Goal: Task Accomplishment & Management: Use online tool/utility

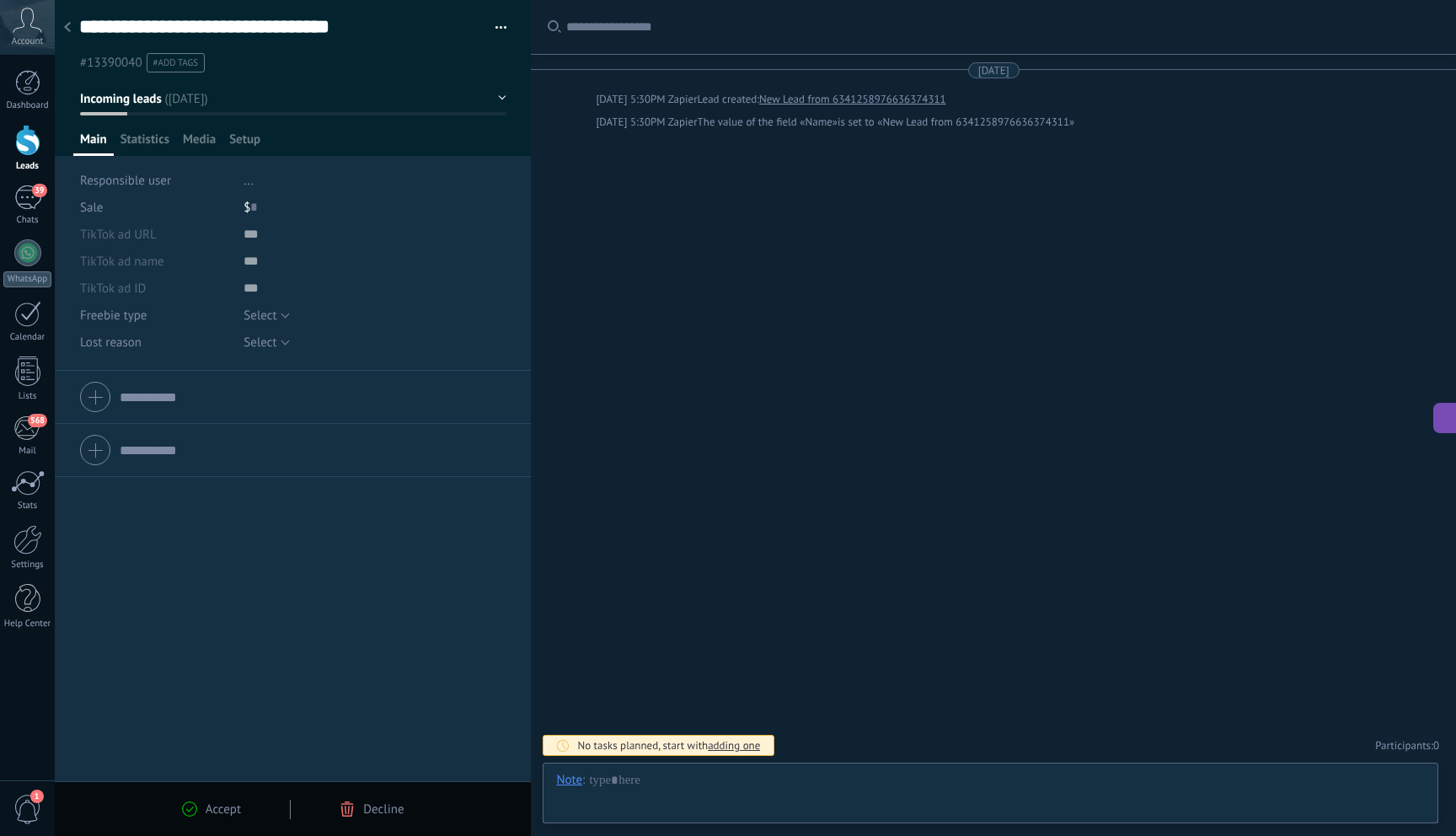
scroll to position [25, 0]
click at [27, 132] on div at bounding box center [27, 140] width 25 height 31
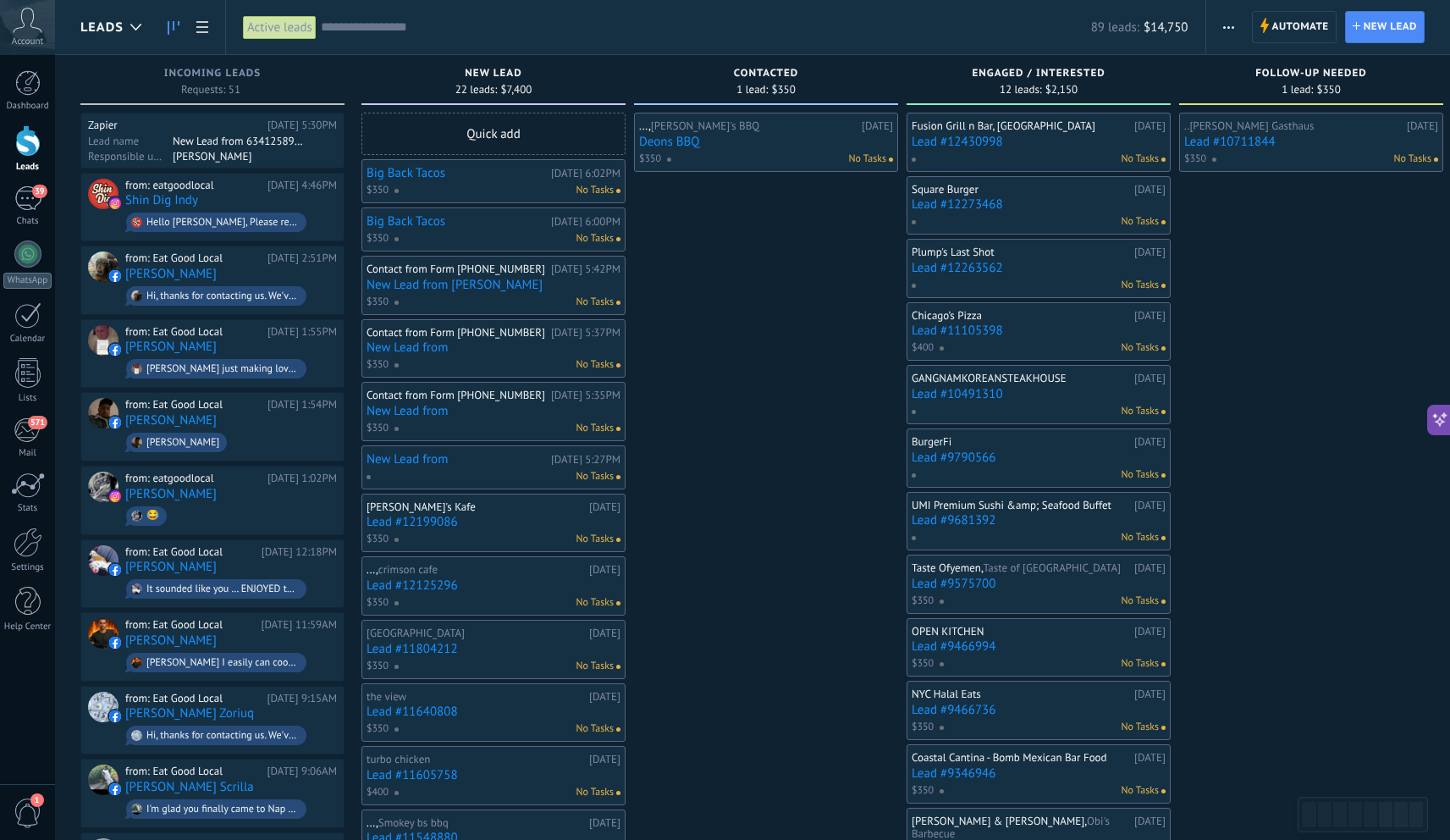
click at [1237, 26] on button "button" at bounding box center [1229, 27] width 25 height 32
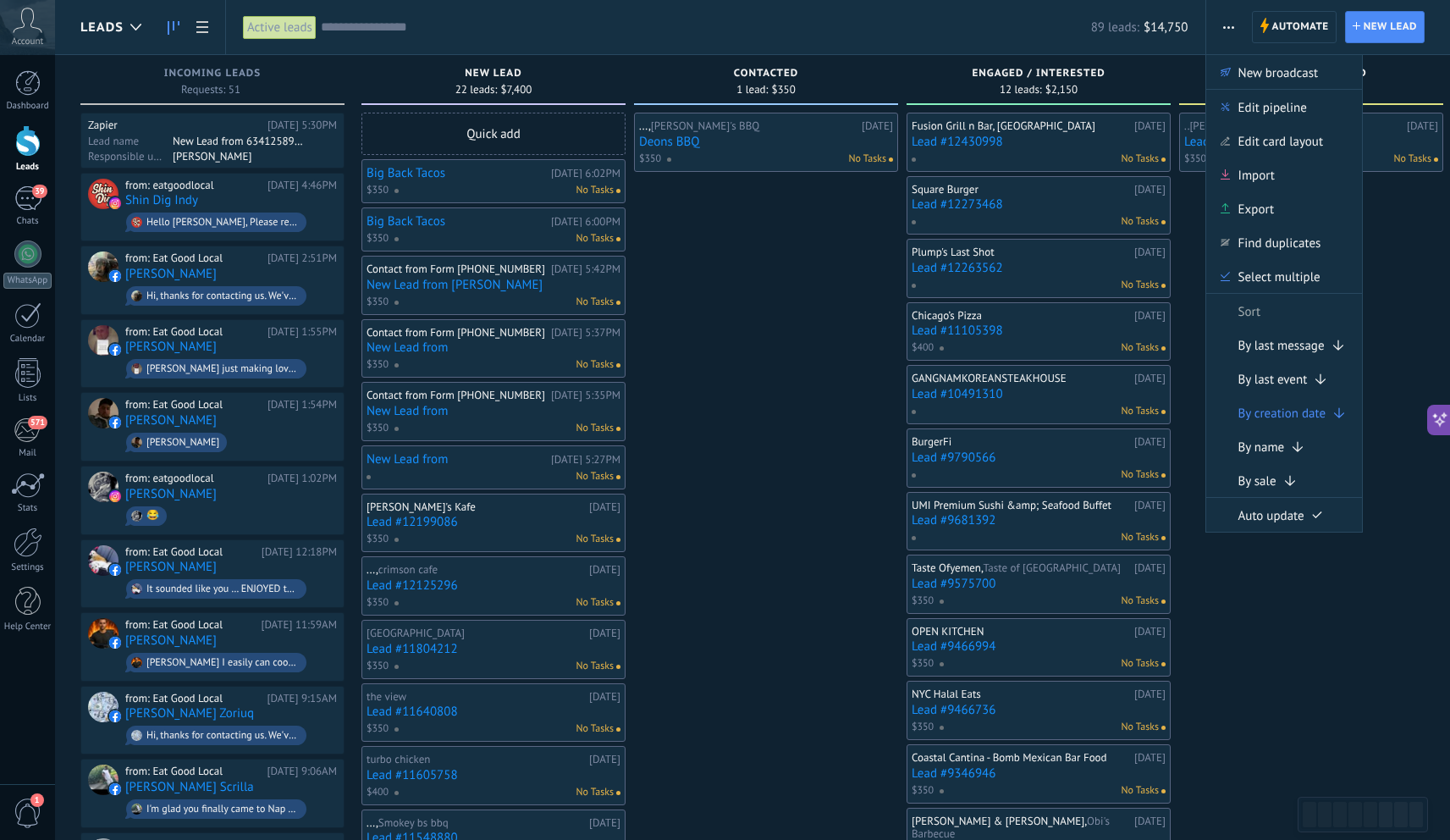
click at [484, 29] on input "text" at bounding box center [706, 27] width 770 height 18
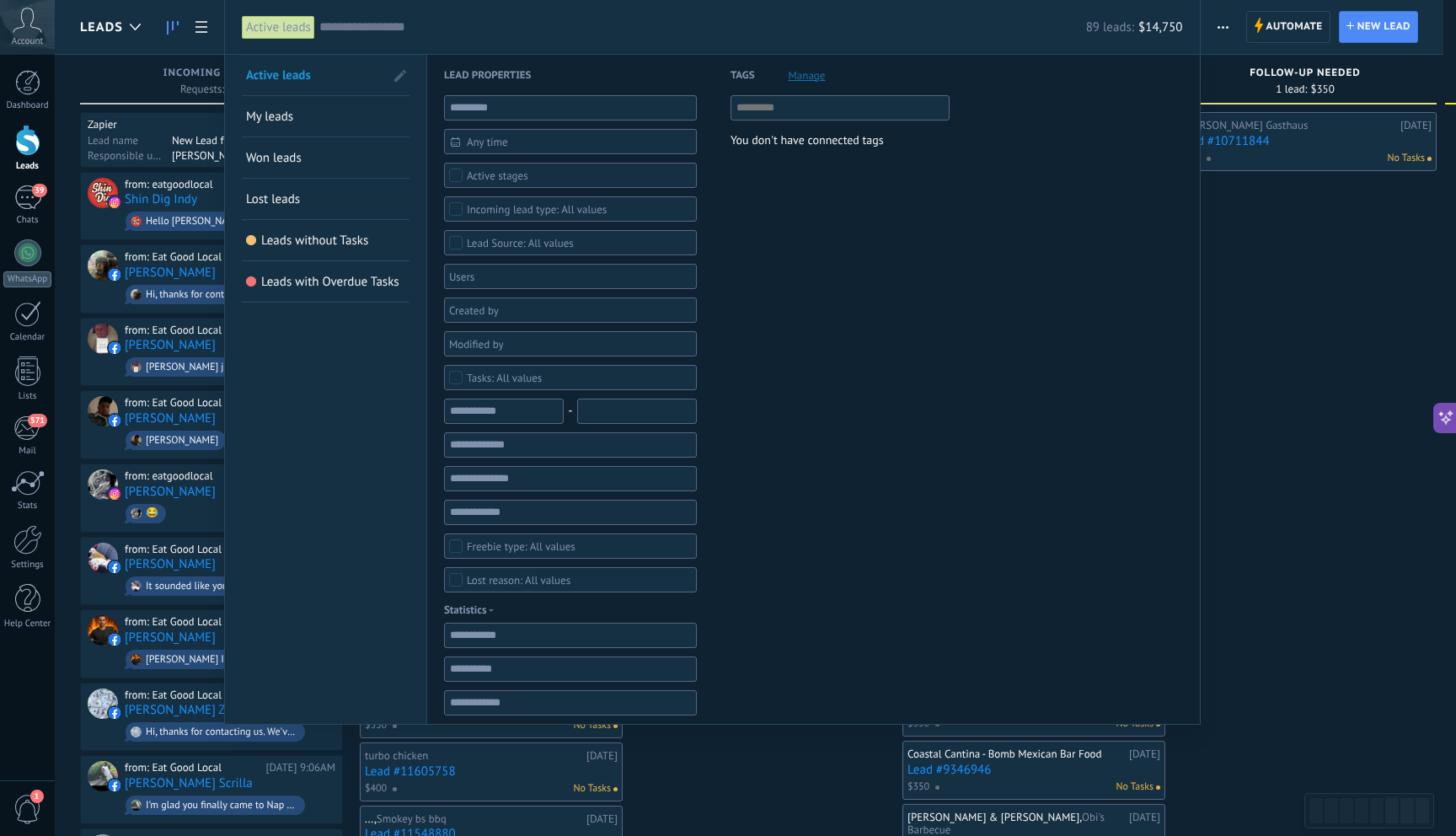
click at [36, 136] on div at bounding box center [27, 140] width 25 height 31
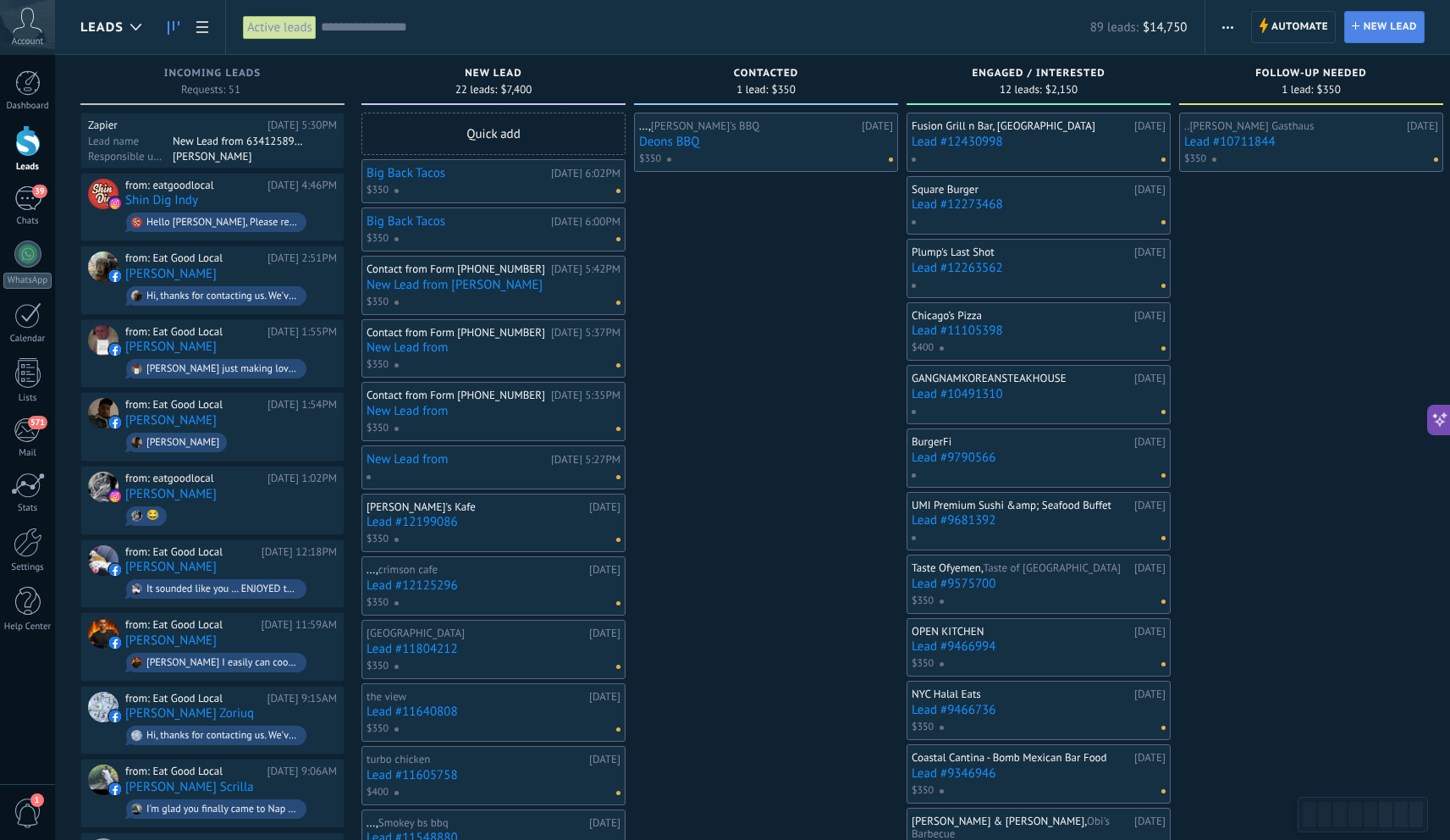
click at [1377, 37] on span "New lead" at bounding box center [1391, 27] width 53 height 30
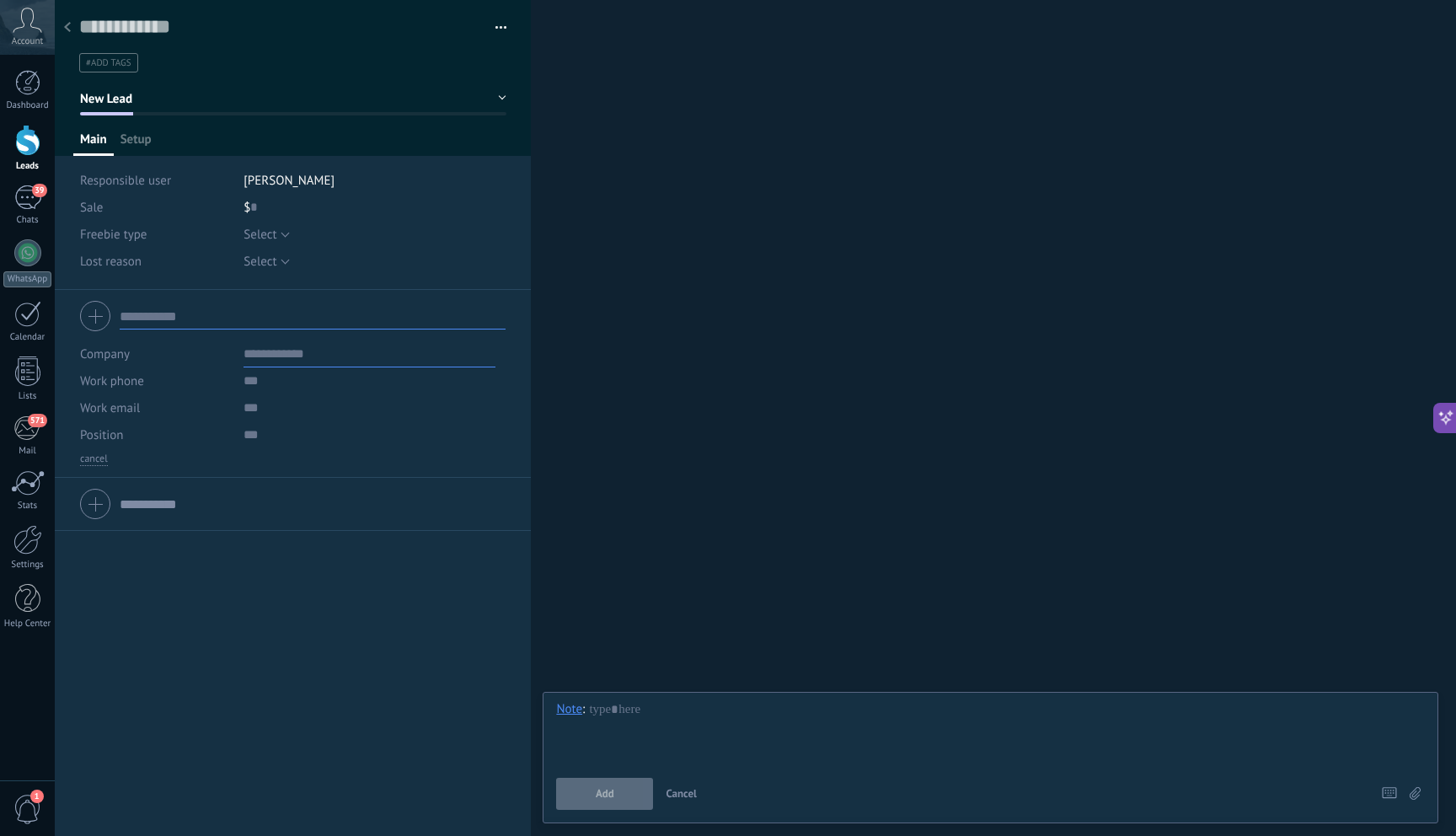
click at [497, 21] on button "button" at bounding box center [495, 27] width 24 height 25
click at [85, 35] on input "text" at bounding box center [281, 26] width 404 height 25
click at [71, 37] on div at bounding box center [67, 28] width 23 height 33
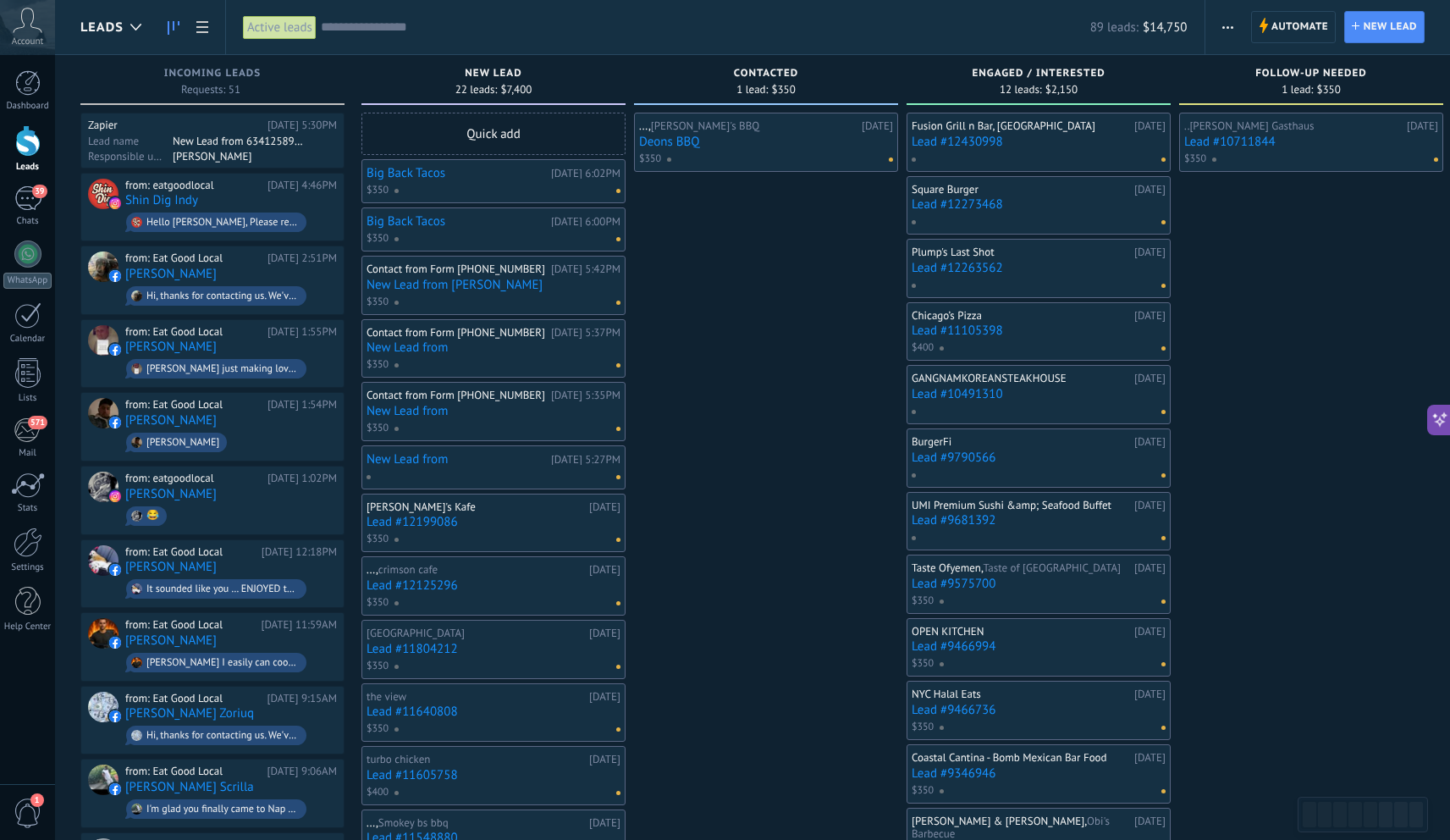
click at [1226, 28] on span "button" at bounding box center [1228, 27] width 11 height 32
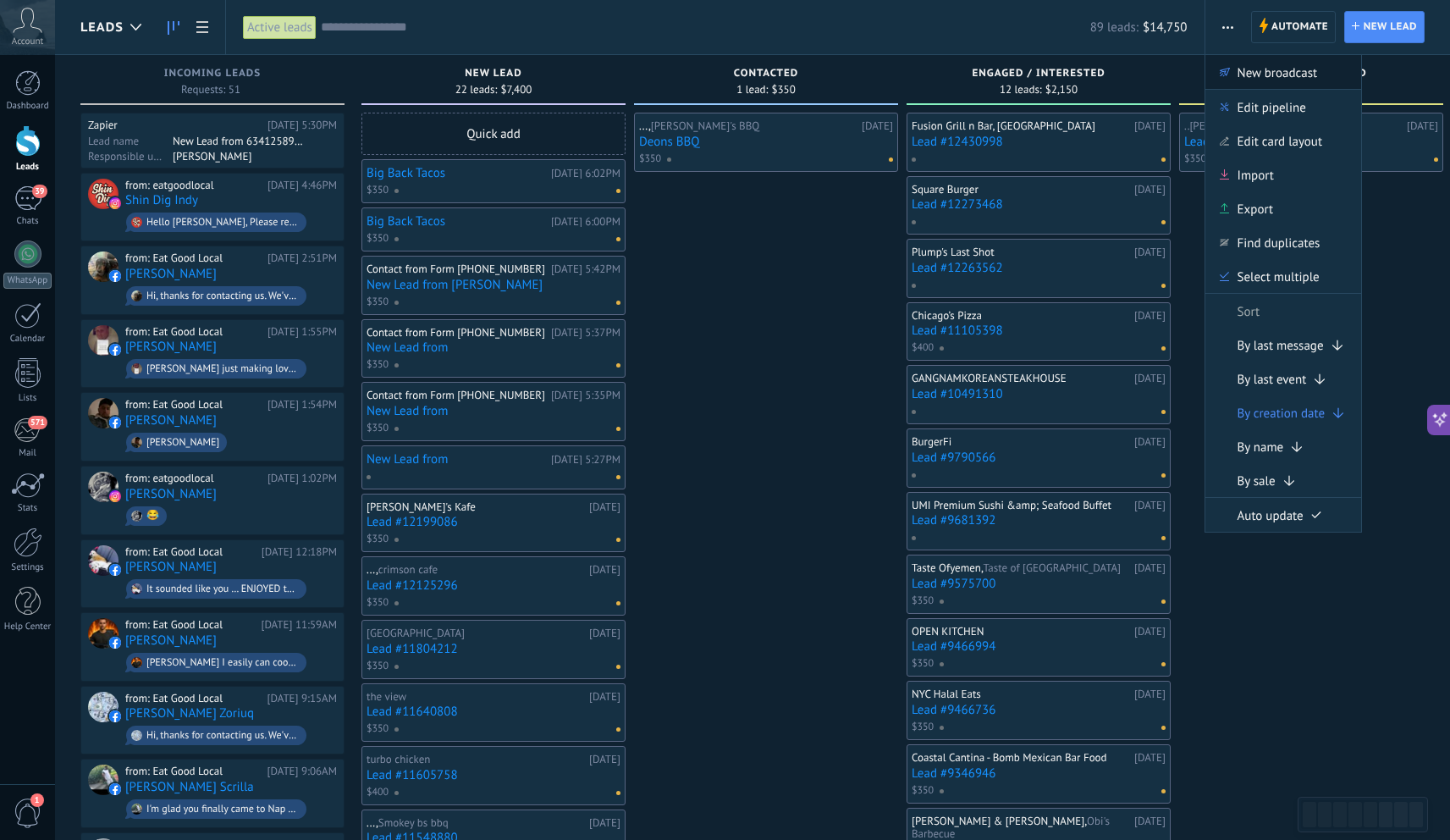
click at [1294, 78] on span "New broadcast" at bounding box center [1277, 72] width 80 height 34
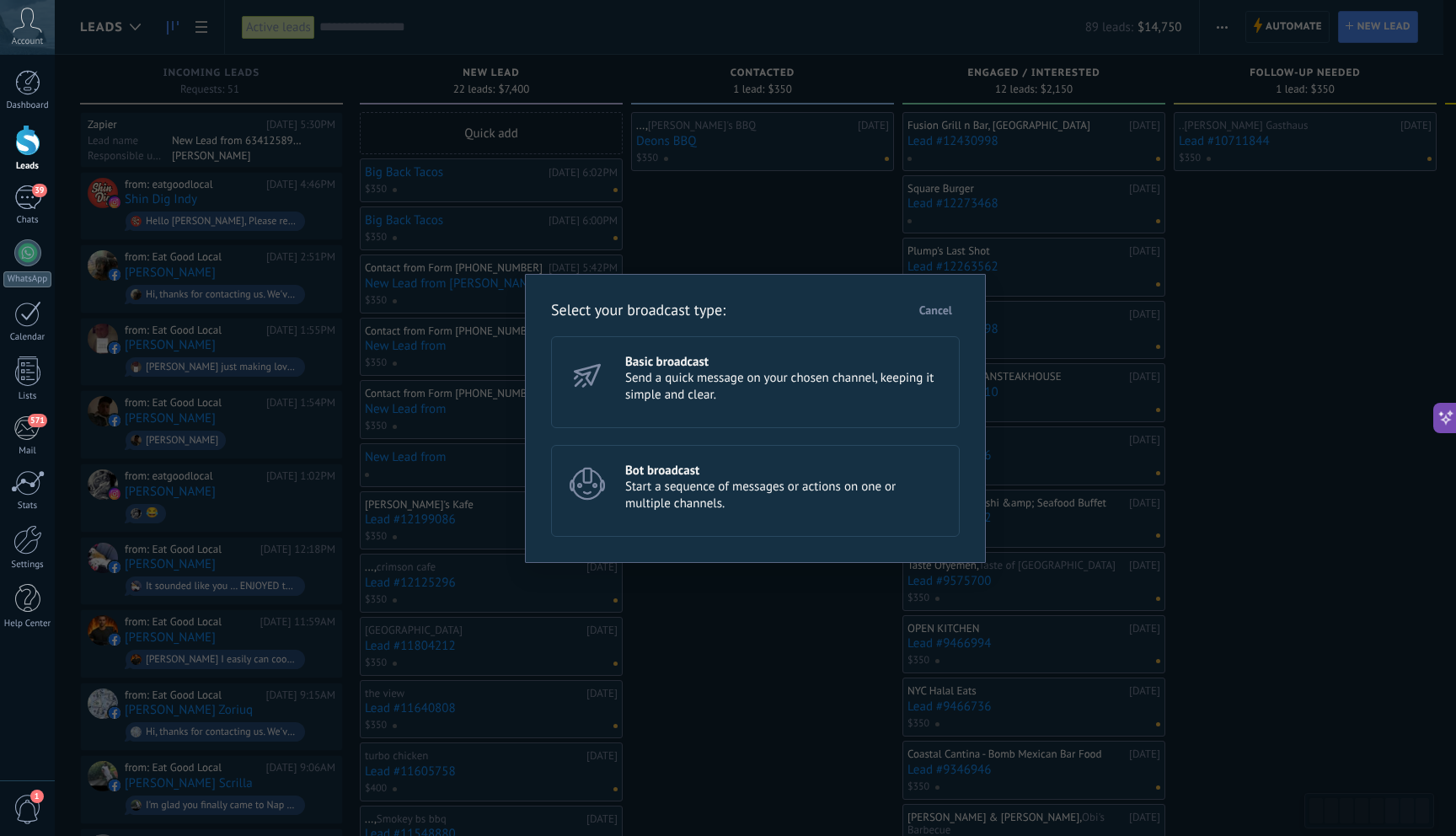
click at [953, 303] on button "Cancel" at bounding box center [935, 310] width 48 height 25
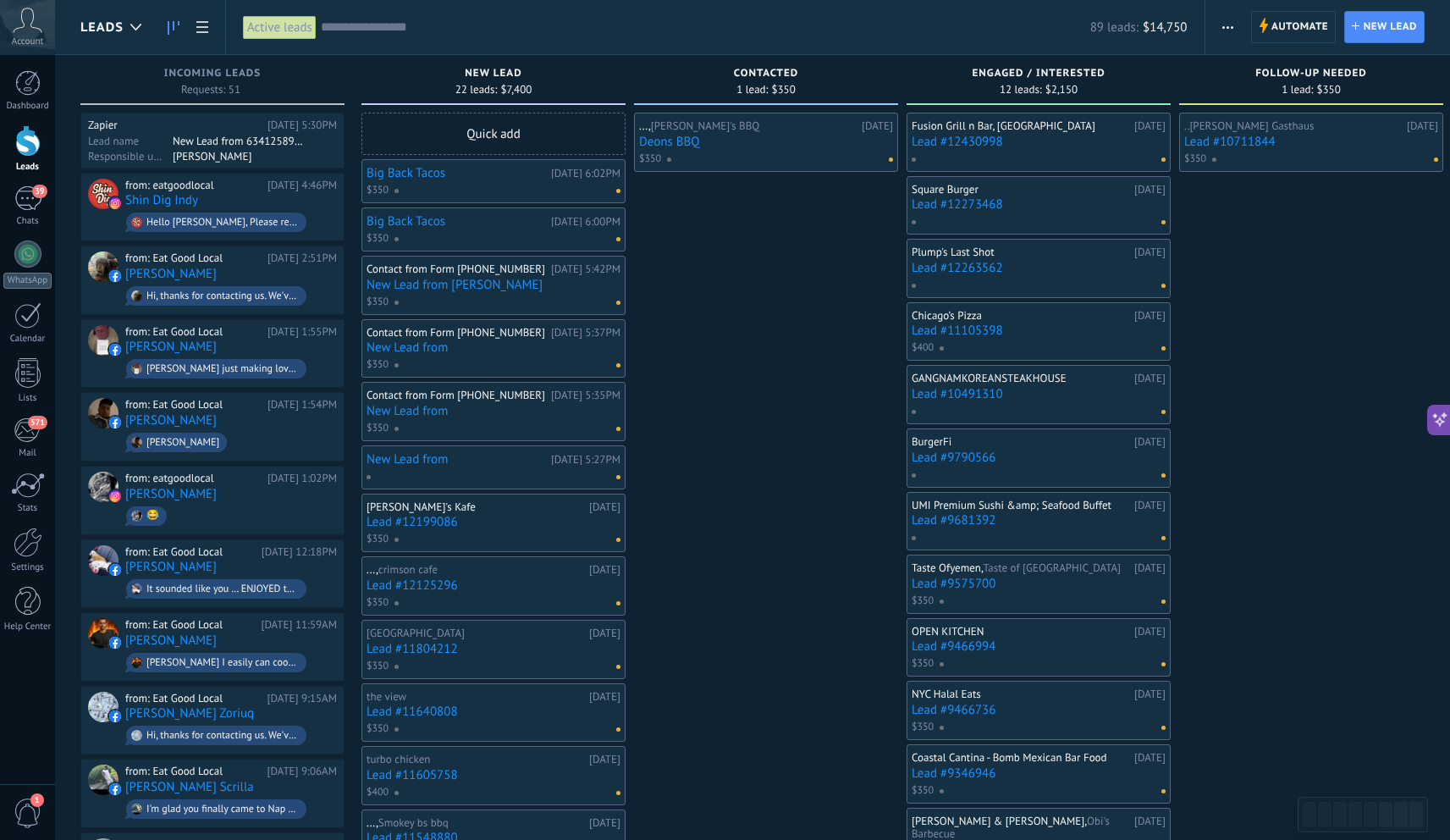
click at [1443, 425] on icon at bounding box center [1440, 420] width 18 height 18
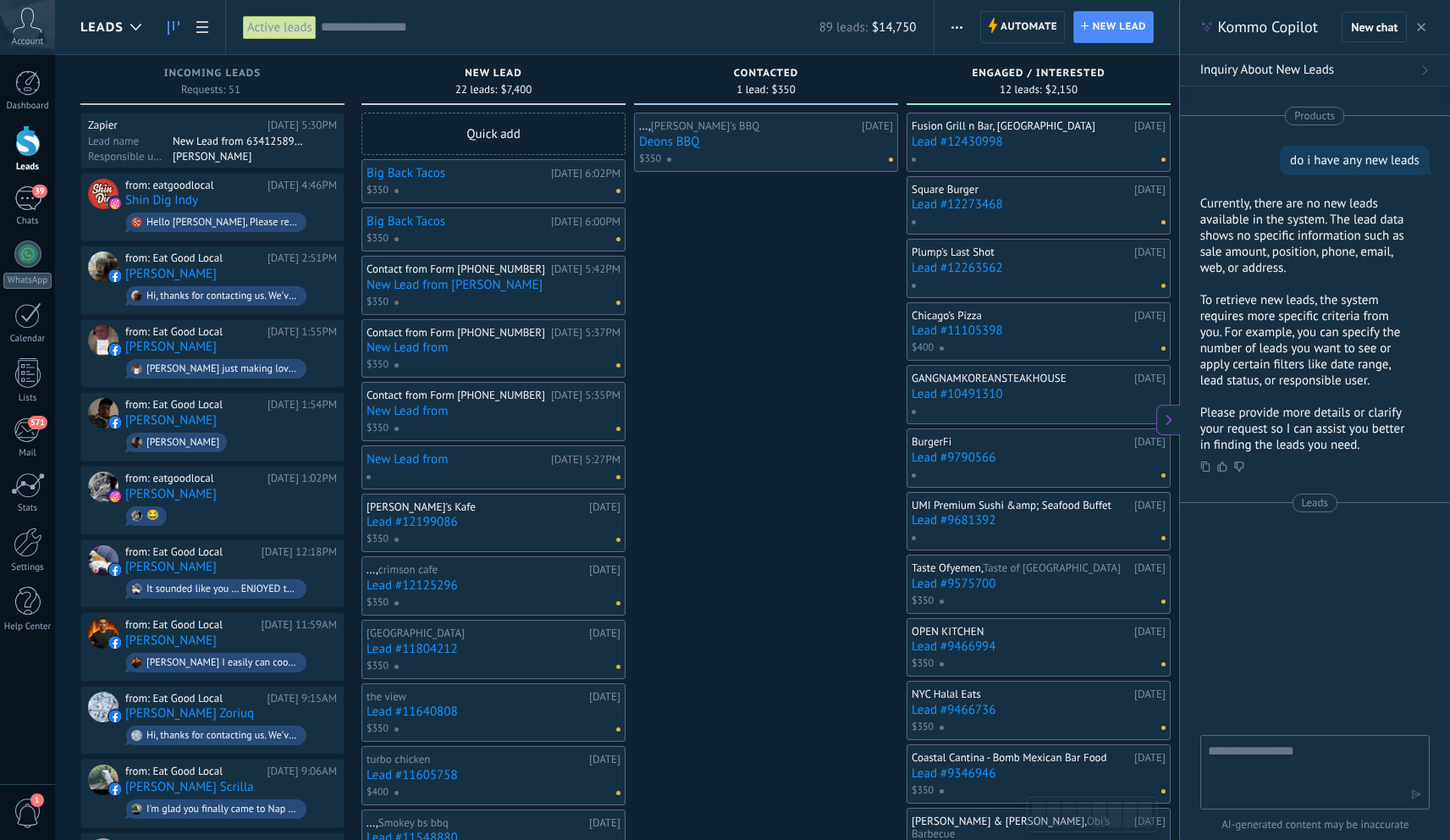
click at [1425, 29] on icon "button" at bounding box center [1421, 26] width 8 height 8
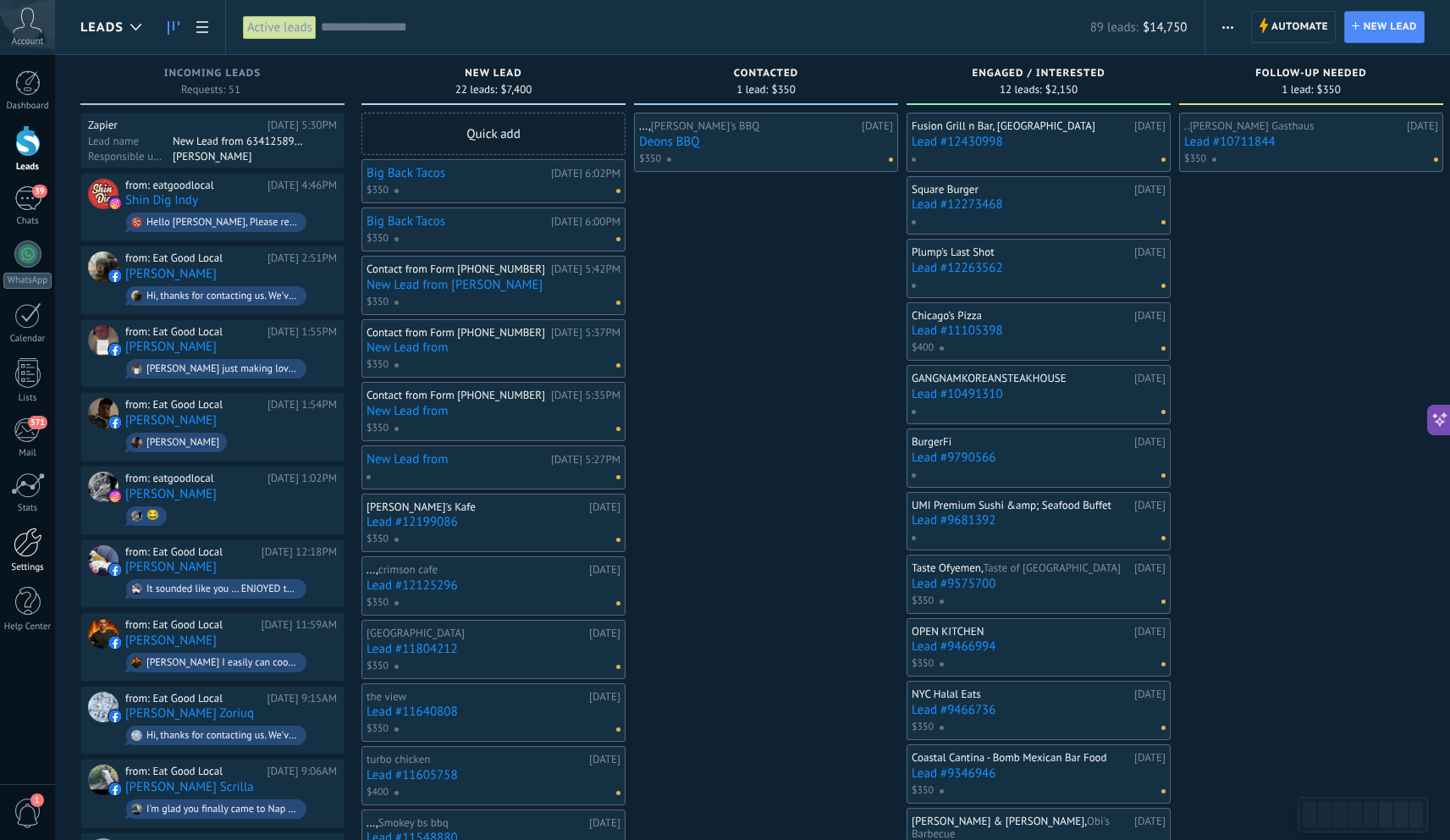
click at [17, 543] on div at bounding box center [27, 542] width 28 height 29
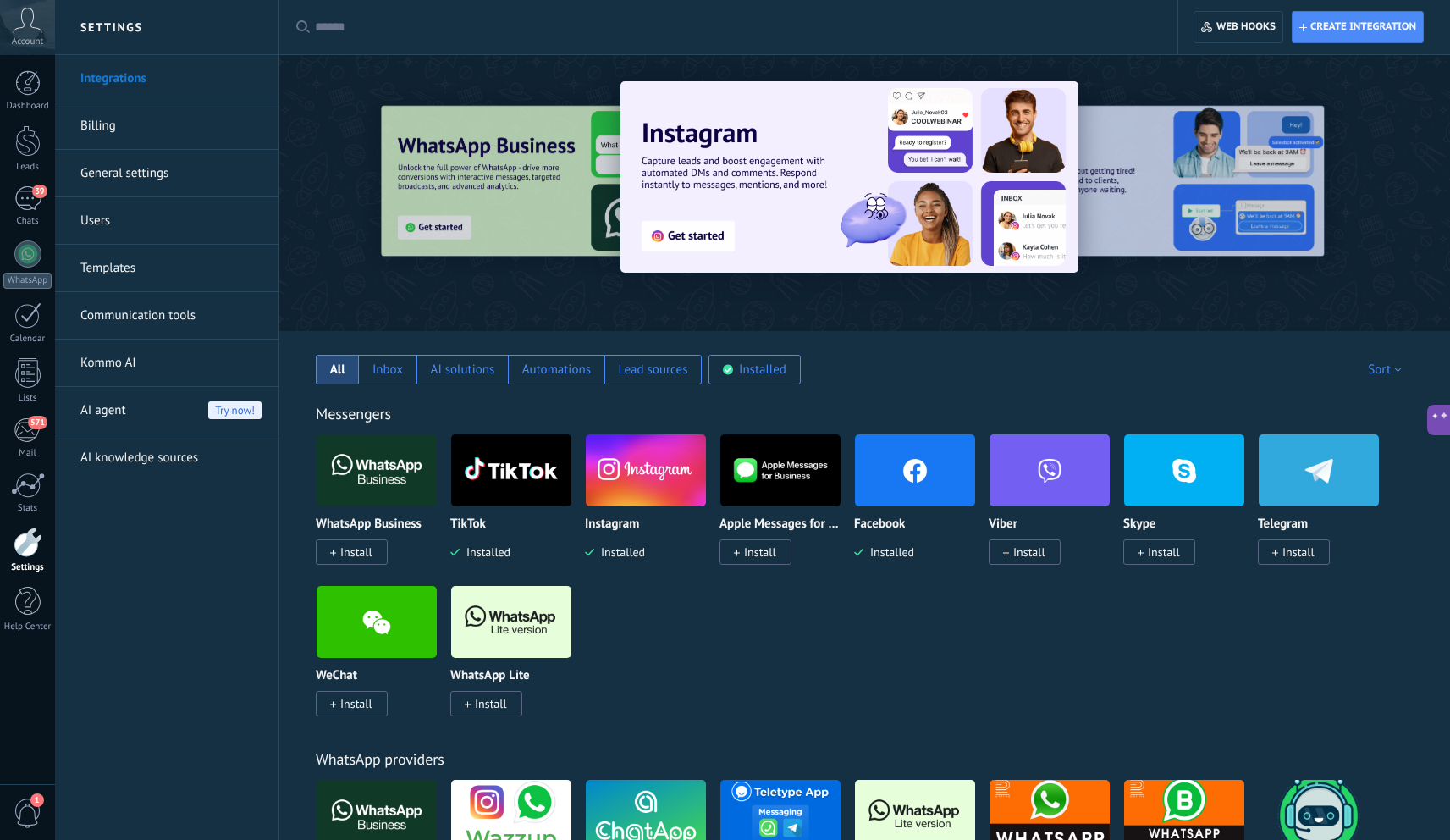
click at [173, 455] on link "AI knowledge sources" at bounding box center [171, 458] width 181 height 47
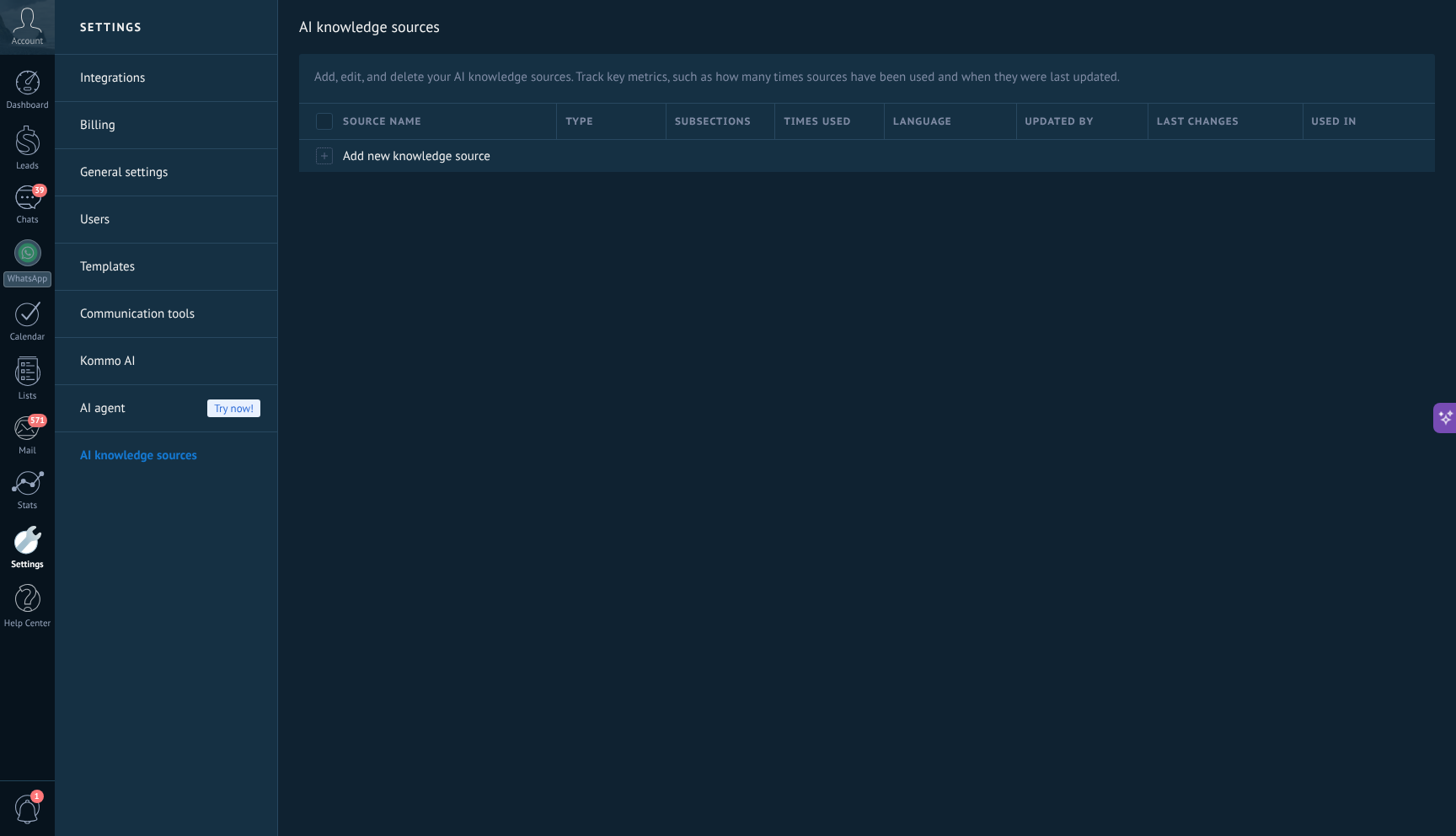
click at [113, 74] on link "Integrations" at bounding box center [170, 78] width 180 height 47
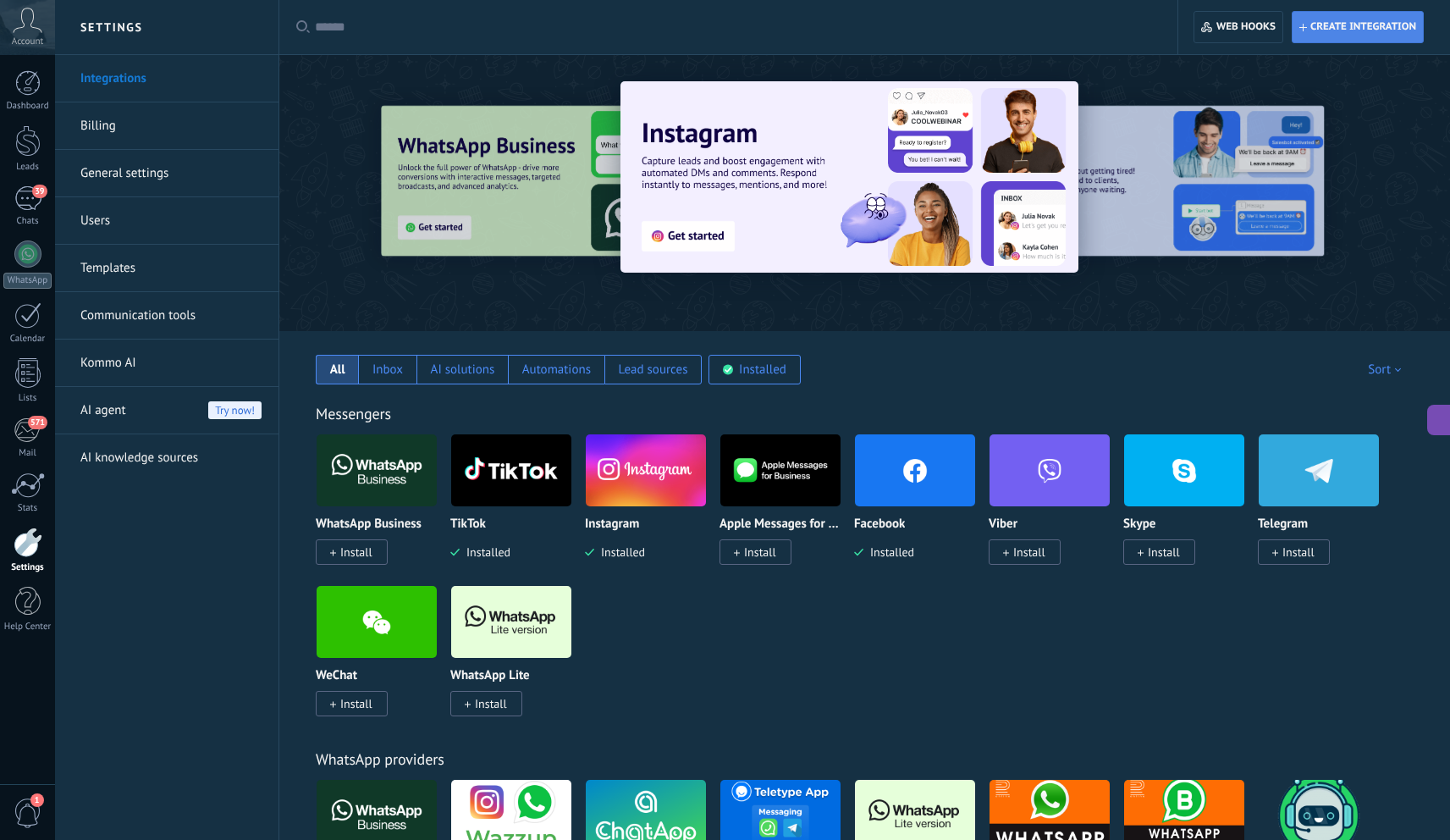
click at [1386, 22] on span "Create integration" at bounding box center [1363, 27] width 106 height 13
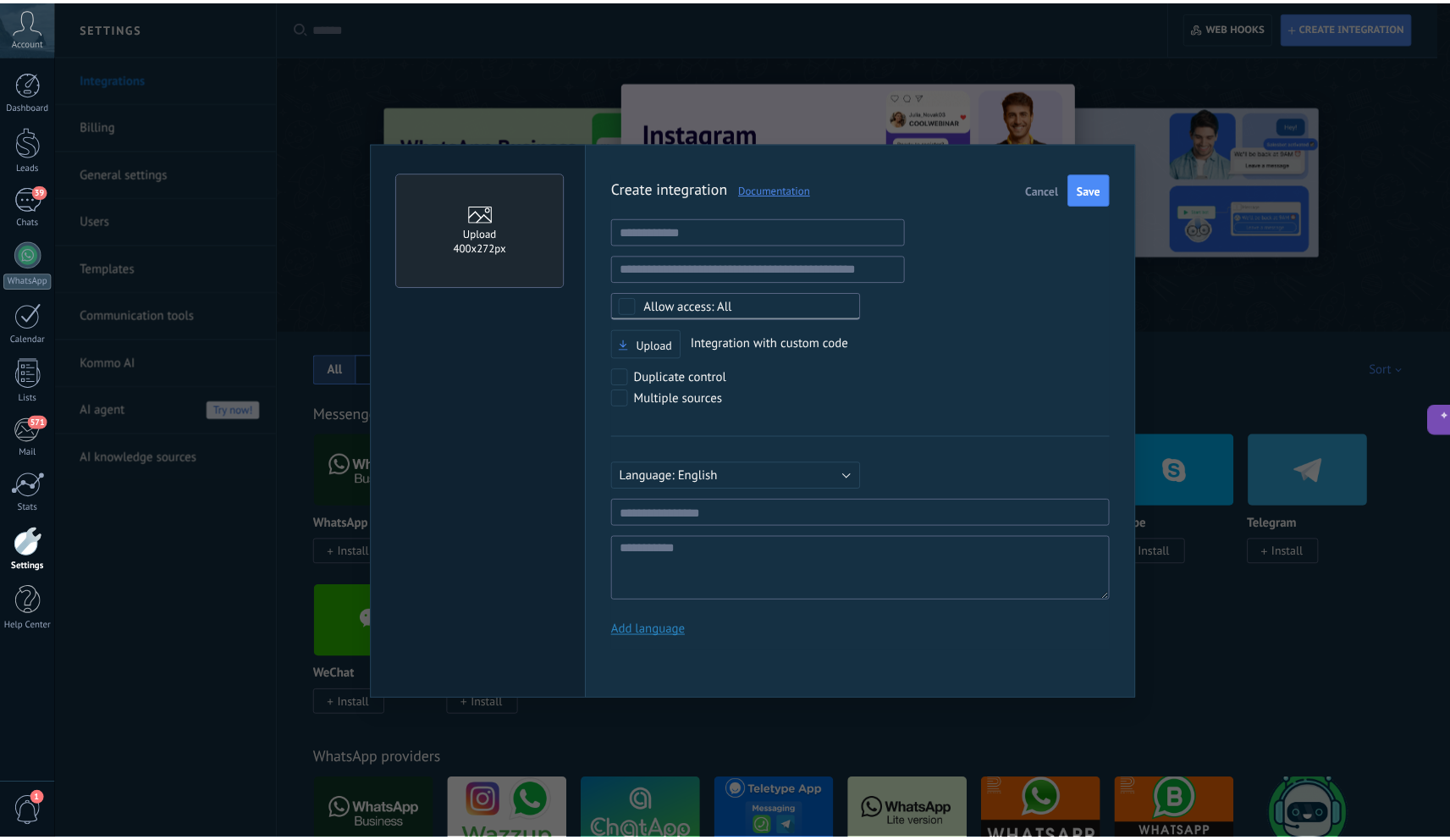
scroll to position [16, 0]
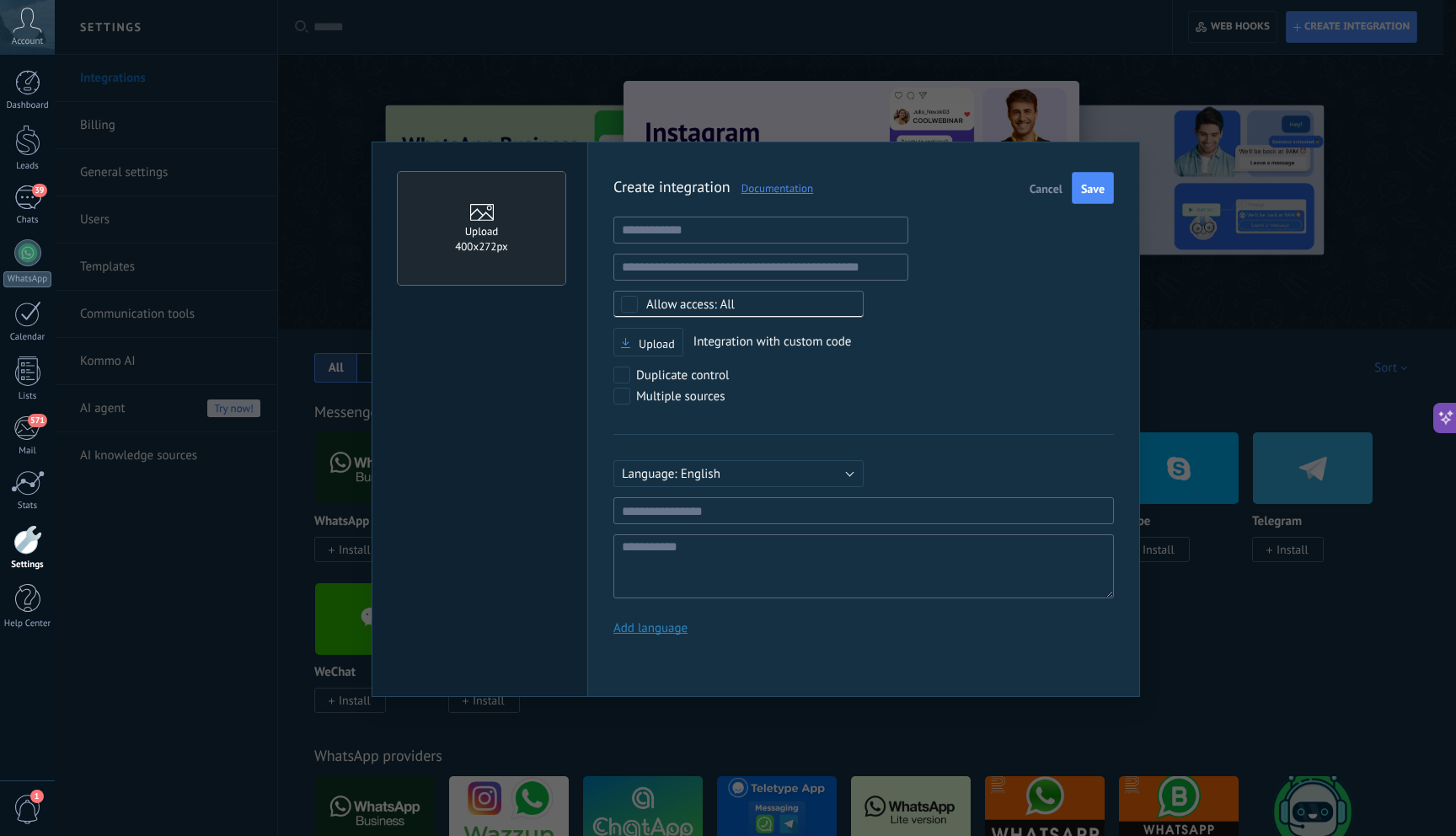
click at [1043, 187] on span "Cancel" at bounding box center [1046, 189] width 33 height 12
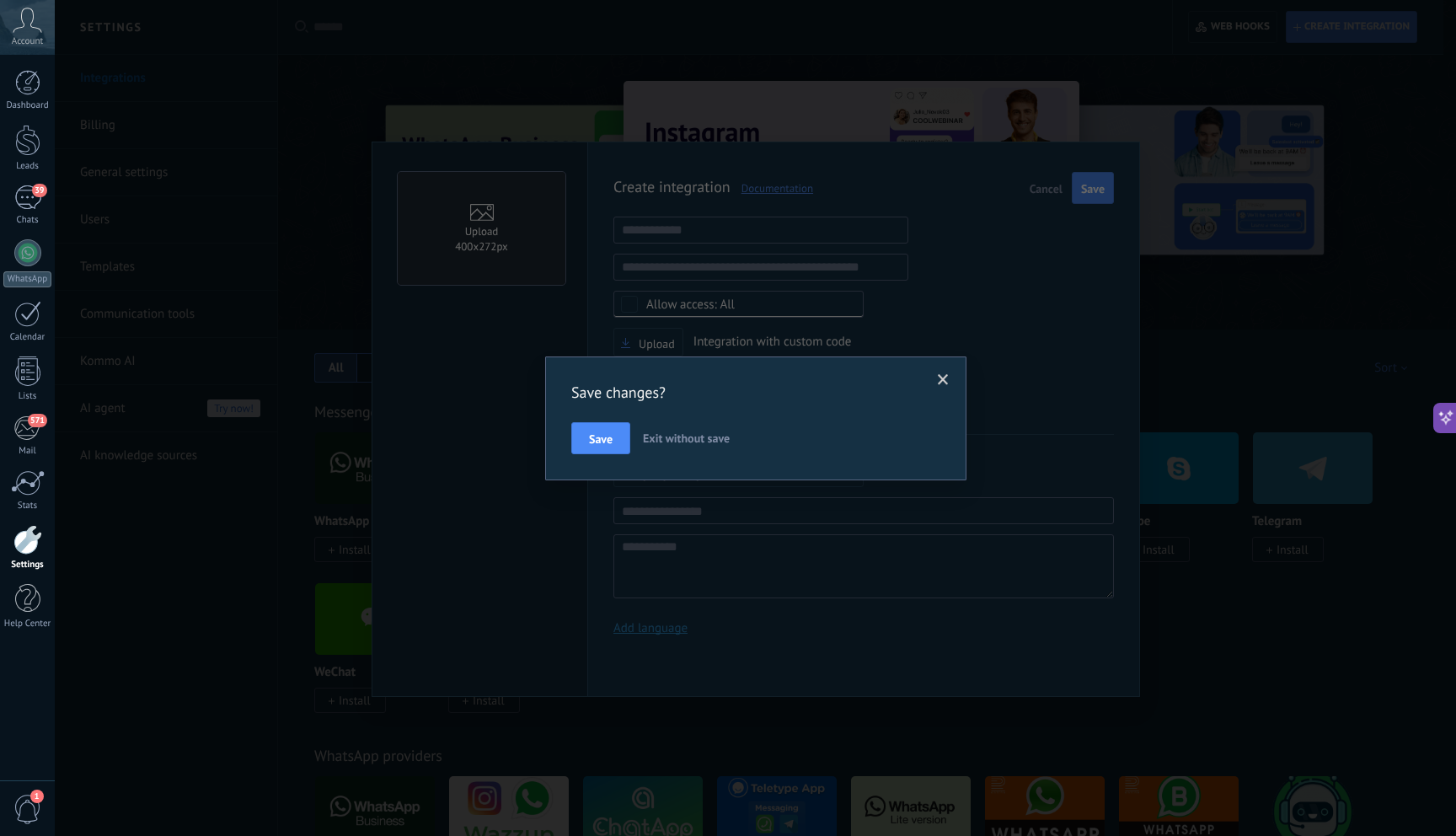
click at [714, 436] on span "Exit without save" at bounding box center [686, 438] width 86 height 15
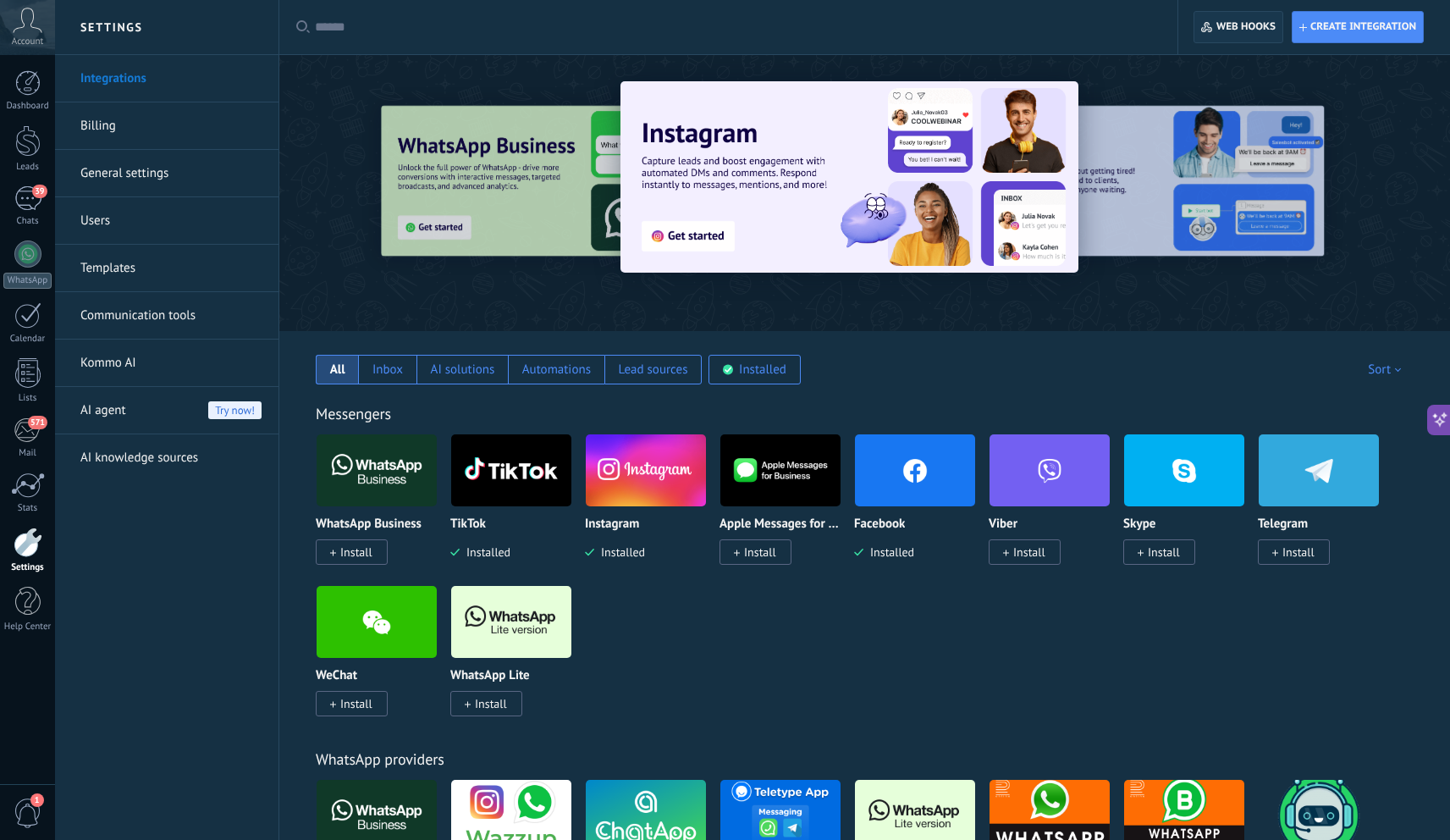
click at [1245, 37] on span "Web hooks 0" at bounding box center [1239, 27] width 74 height 30
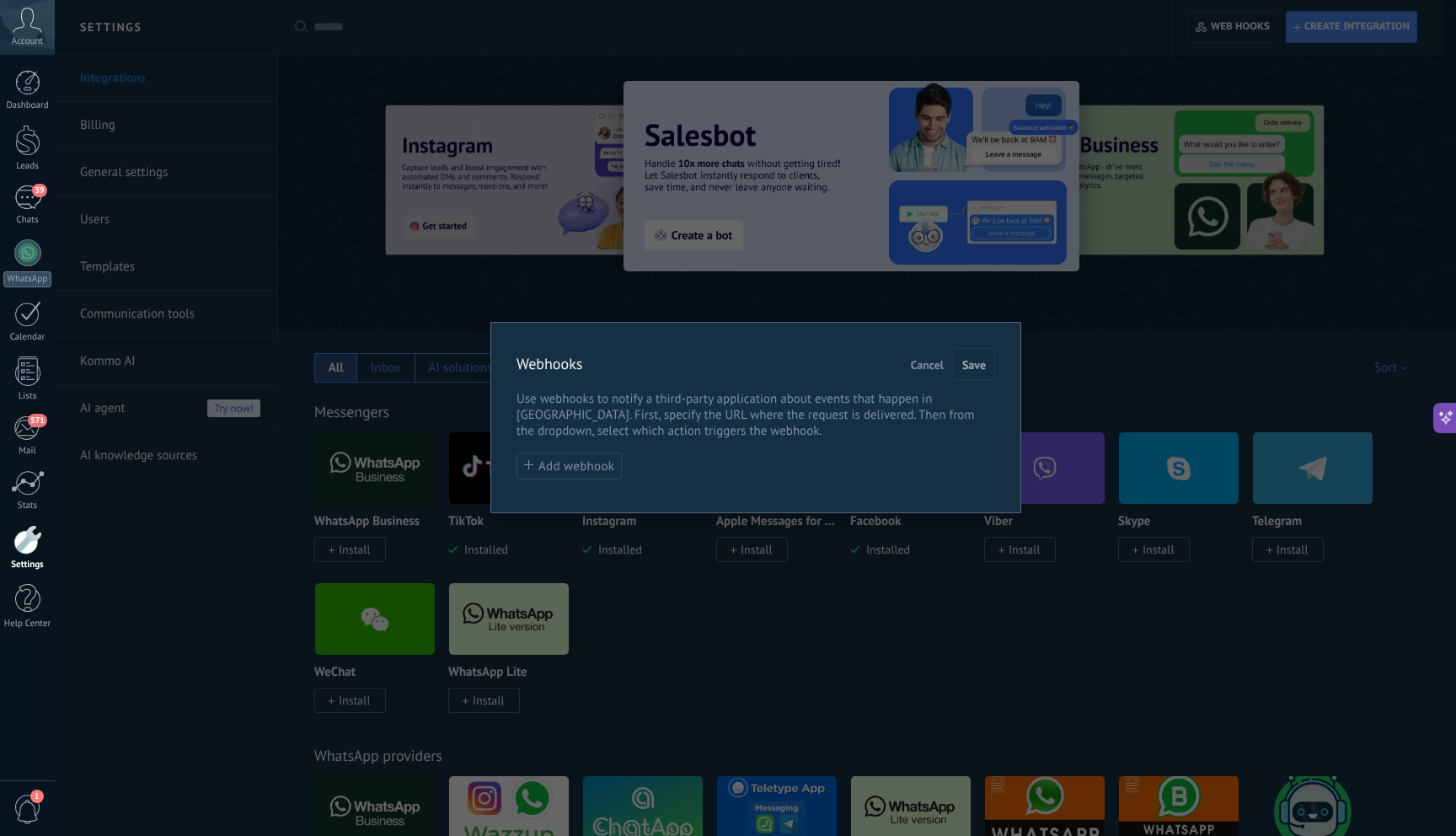
click at [942, 362] on span "Cancel" at bounding box center [926, 364] width 33 height 12
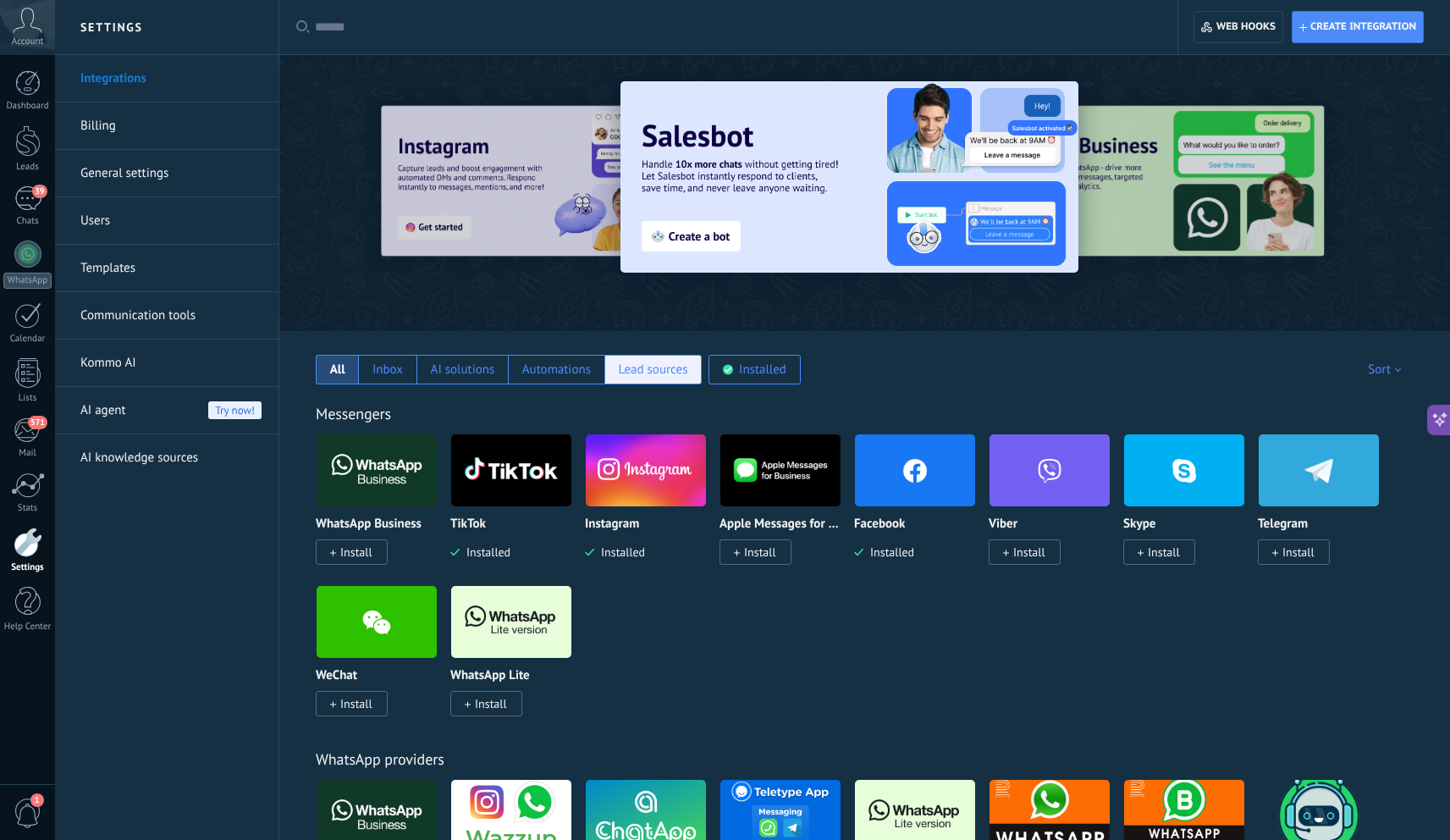
click at [643, 359] on div "Lead sources" at bounding box center [653, 369] width 98 height 29
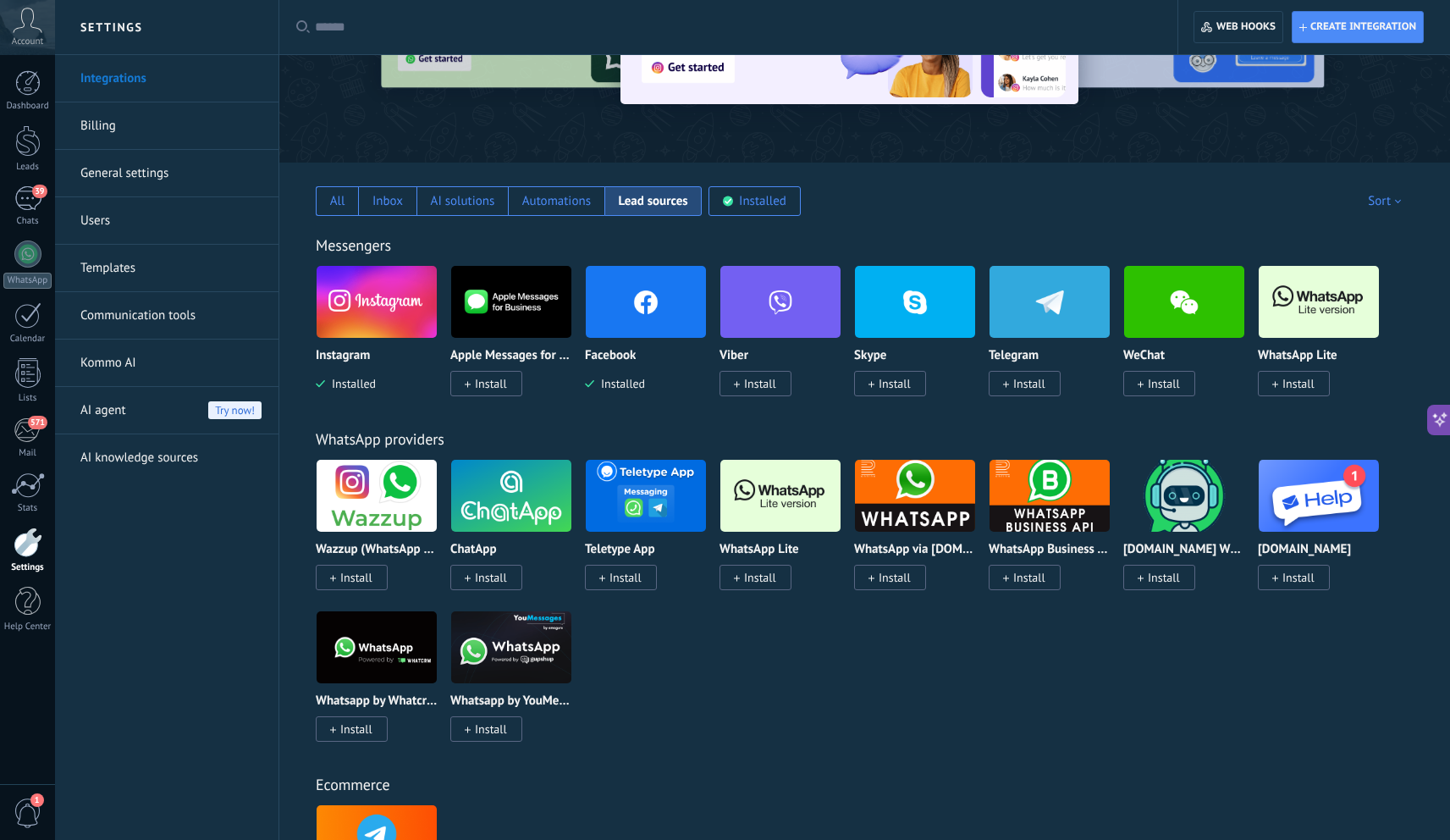
scroll to position [142, 0]
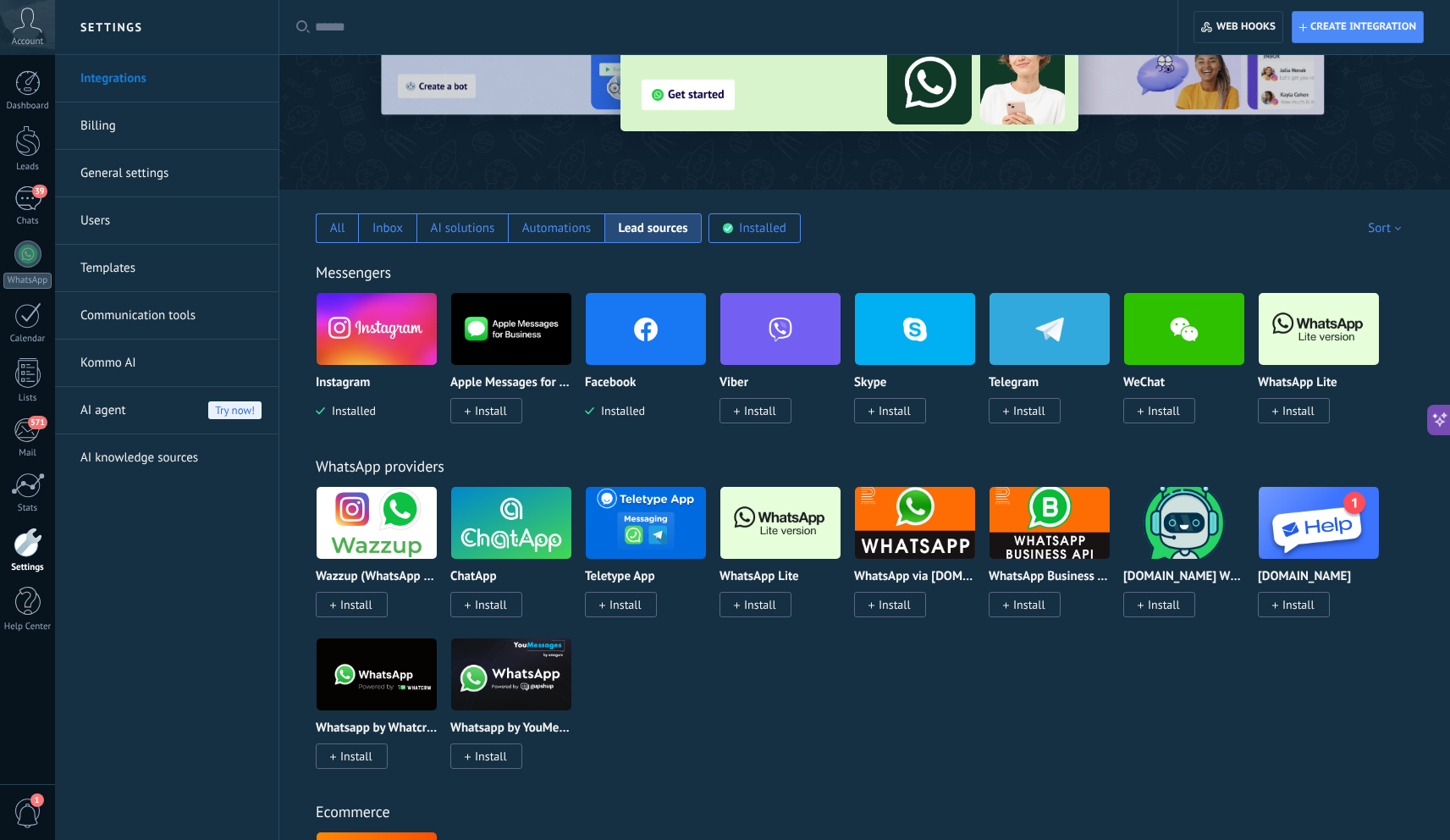
click at [362, 29] on input "text" at bounding box center [734, 27] width 839 height 18
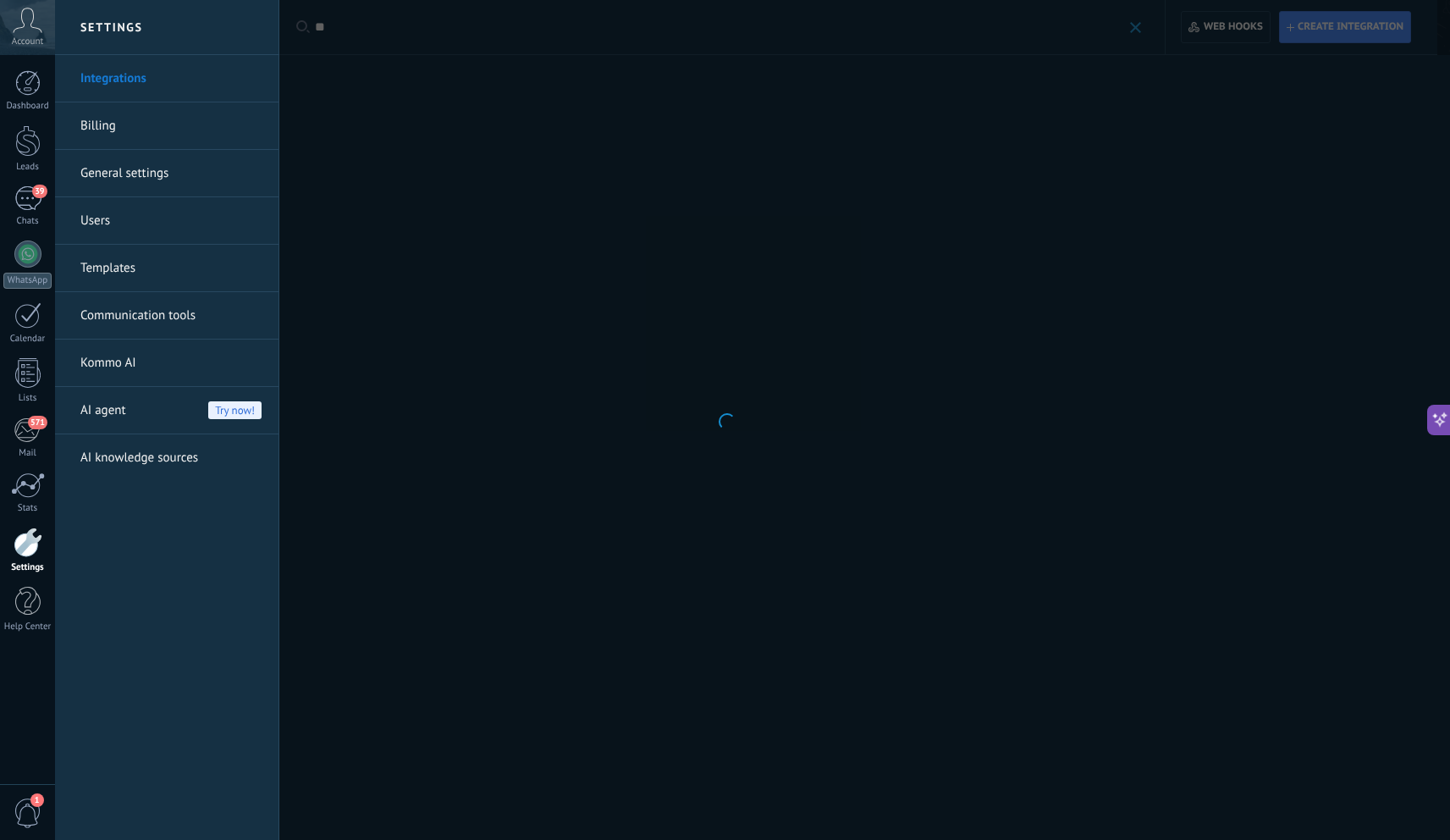
scroll to position [0, 0]
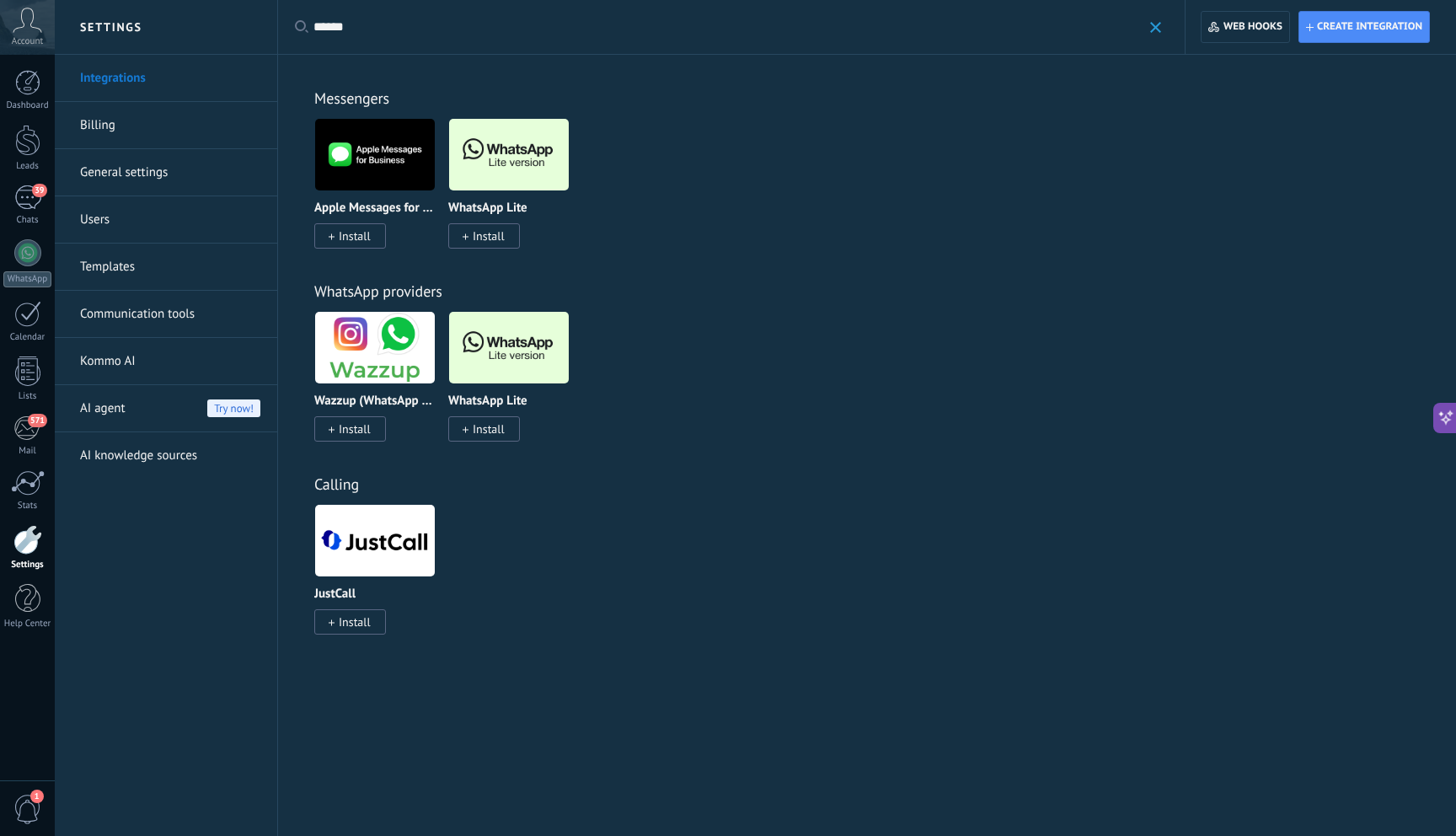
click at [366, 205] on p "Apple Messages for Business" at bounding box center [375, 208] width 121 height 14
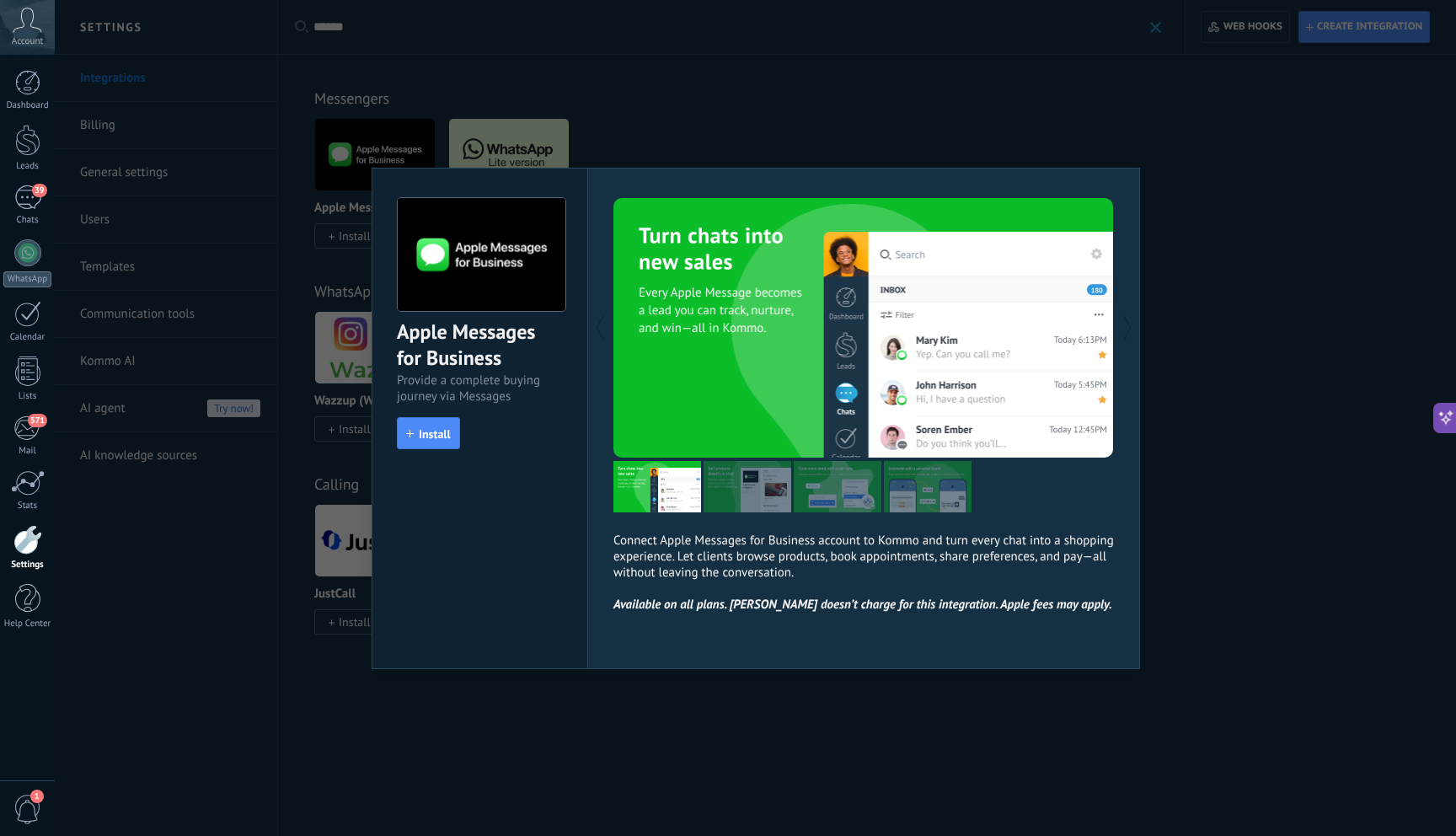
click at [697, 182] on div "Connect Apple Messages for Business account to Kommo and turn every chat into a…" at bounding box center [863, 418] width 552 height 502
click at [872, 152] on div "Apple Messages for Business Provide a complete buying journey via Messages inst…" at bounding box center [754, 418] width 1401 height 836
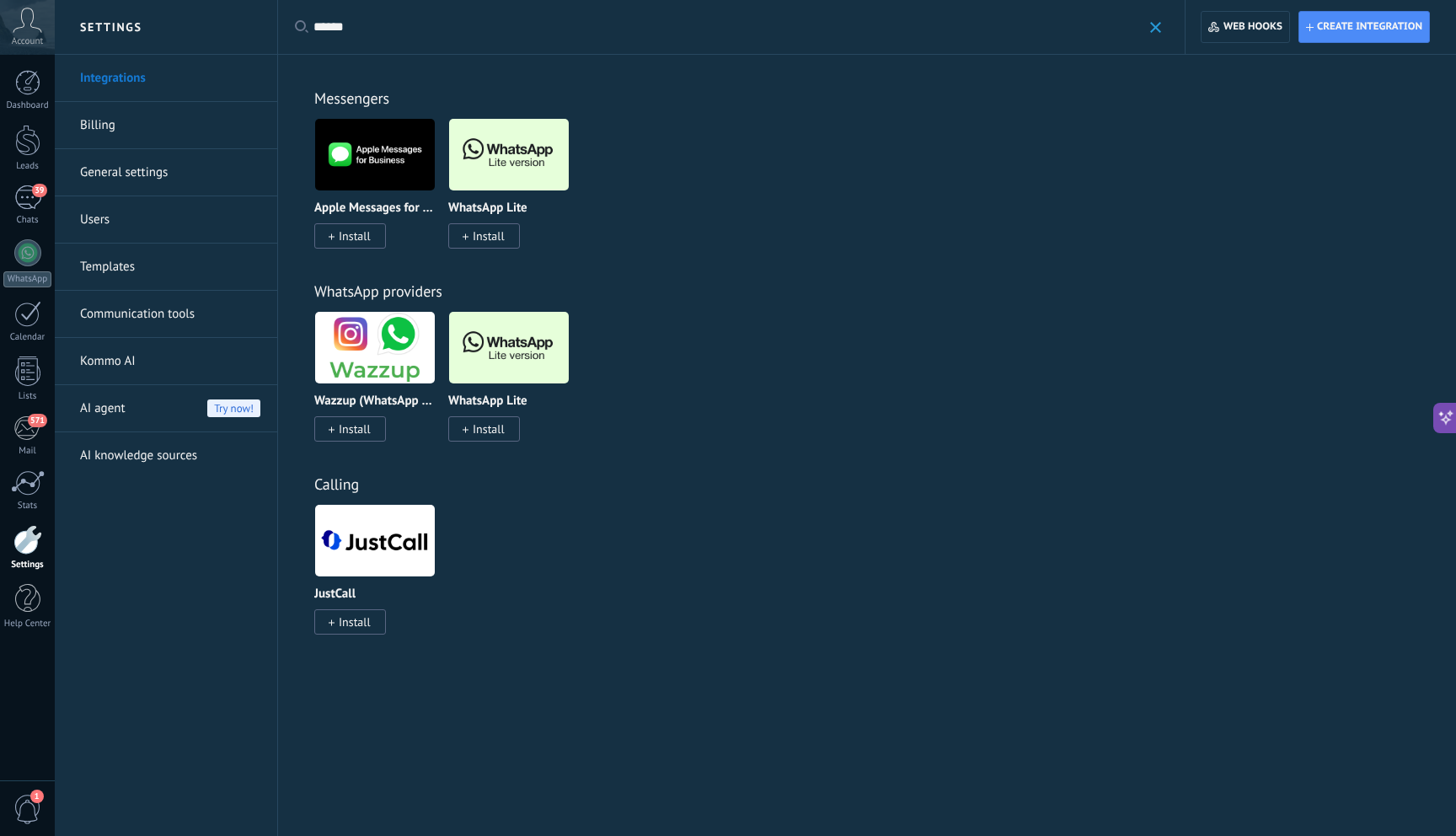
drag, startPoint x: 376, startPoint y: 30, endPoint x: 292, endPoint y: 32, distance: 84.0
click at [292, 32] on div "Apply ****** Apply Reset" at bounding box center [731, 26] width 908 height 54
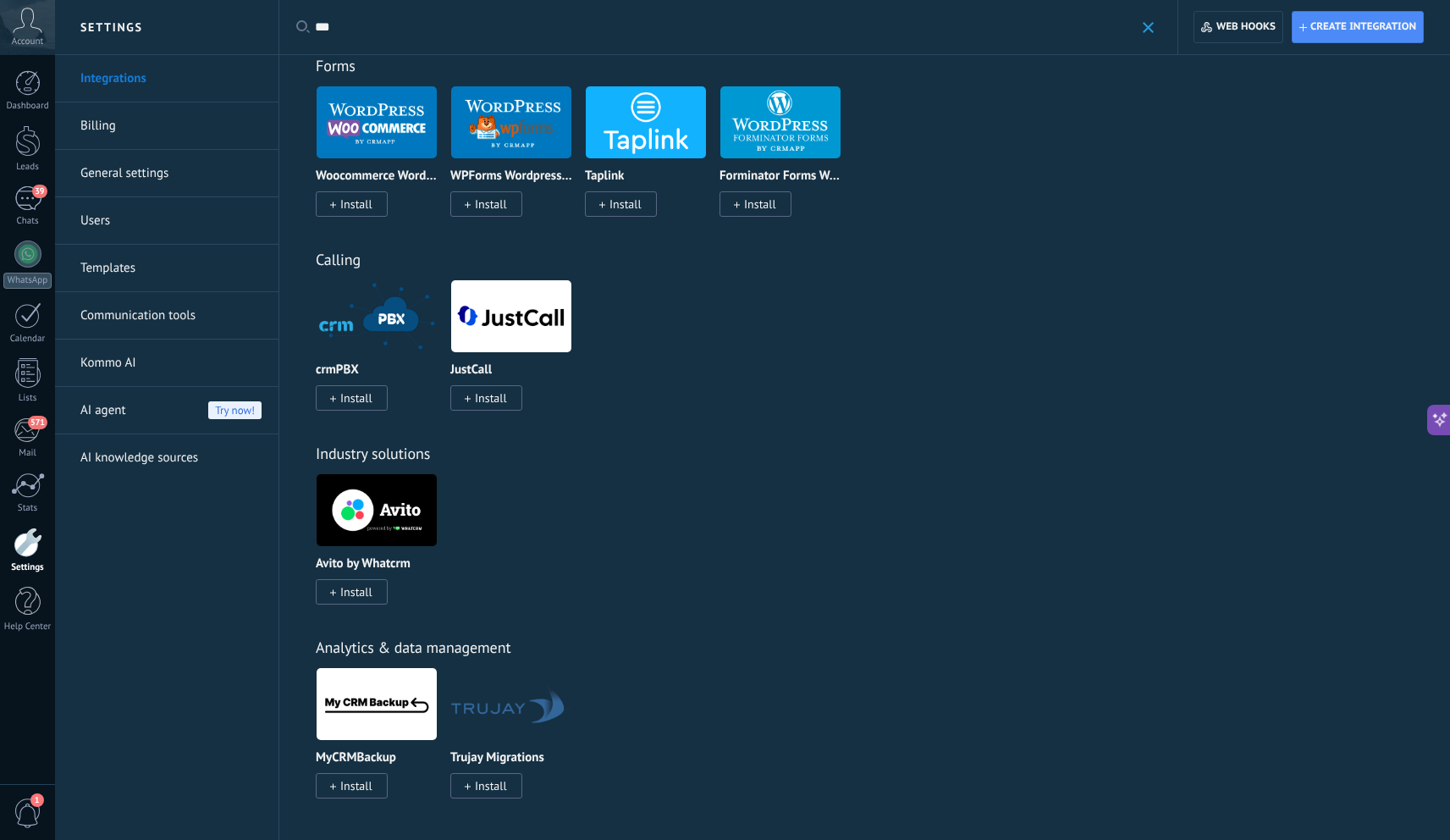
scroll to position [620, 0]
type input "***"
